Goal: Task Accomplishment & Management: Complete application form

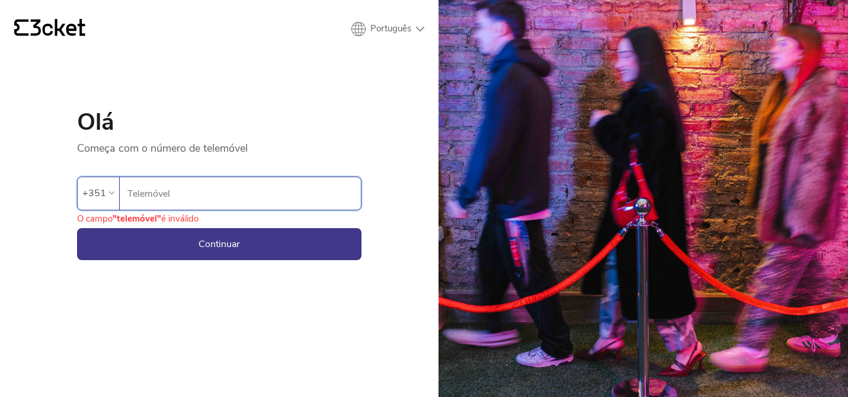
type input "914106665"
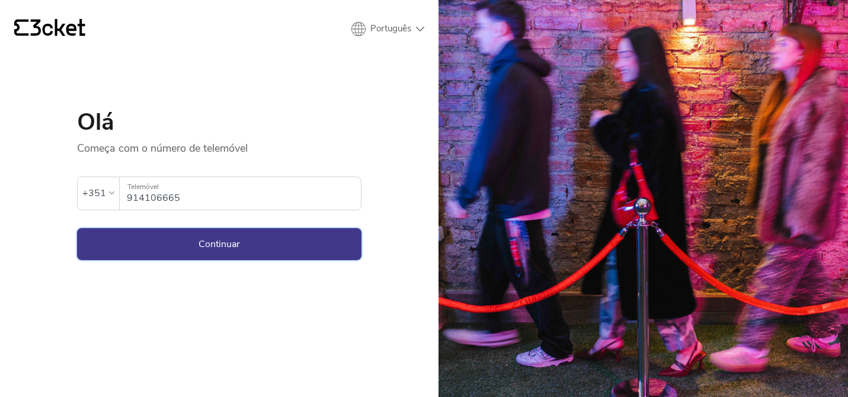
click at [225, 249] on button "Continuar" at bounding box center [219, 244] width 285 height 32
click at [213, 246] on button "Continuar" at bounding box center [219, 244] width 285 height 32
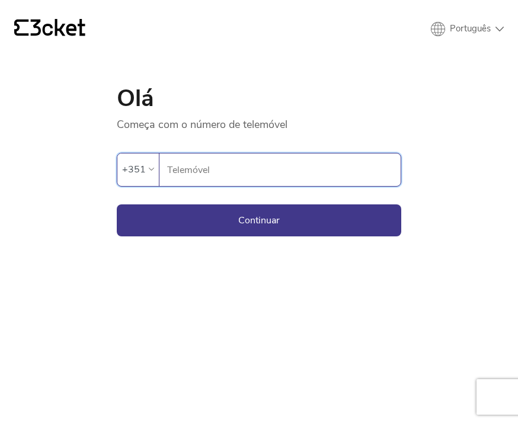
click at [181, 178] on input "Telemóvel" at bounding box center [284, 170] width 234 height 33
type input "91"
type input "914106665"
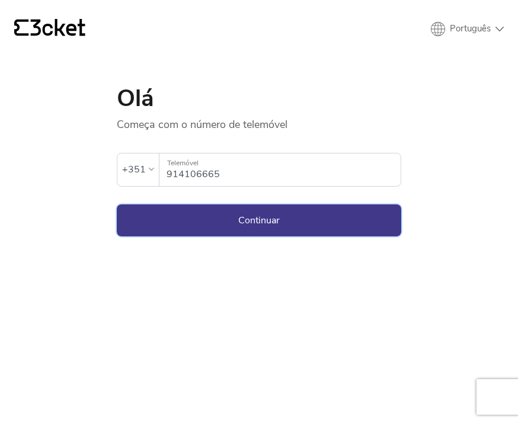
click at [257, 224] on button "Continuar" at bounding box center [259, 221] width 285 height 32
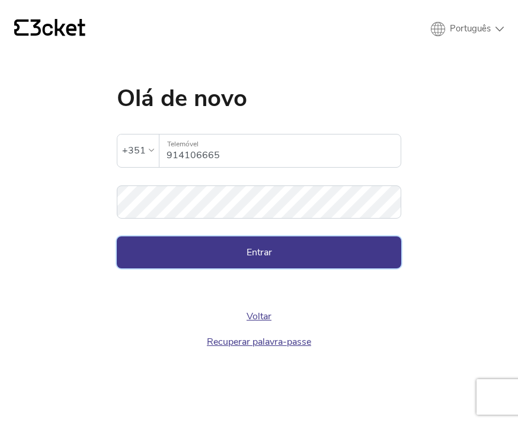
click at [261, 254] on button "Entrar" at bounding box center [259, 253] width 285 height 32
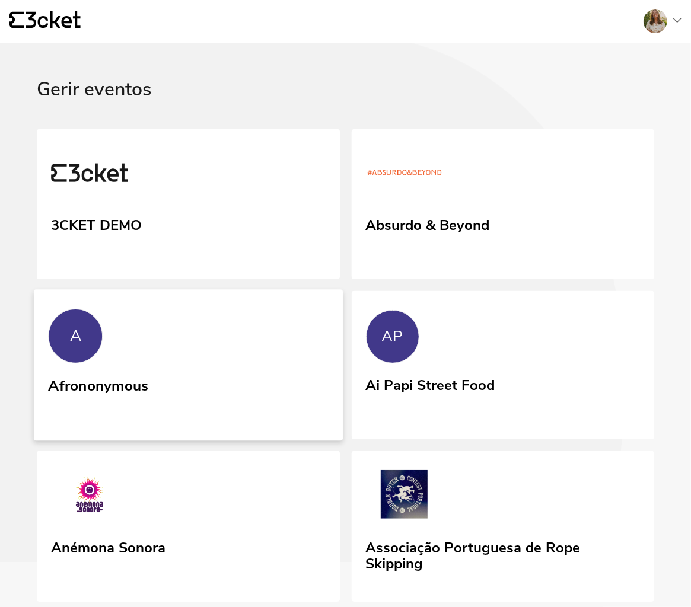
scroll to position [575, 0]
